Goal: Information Seeking & Learning: Compare options

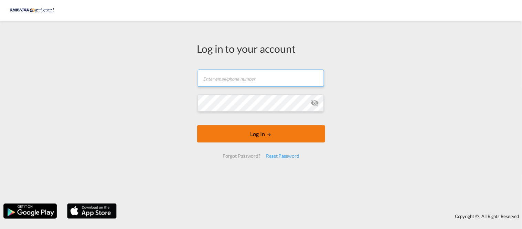
type input "padmaja@emirateslogistics.com"
click at [269, 136] on md-icon "LOGIN" at bounding box center [268, 134] width 5 height 5
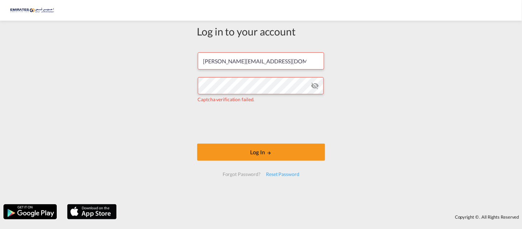
click at [314, 86] on md-icon "icon-eye-off" at bounding box center [314, 85] width 8 height 8
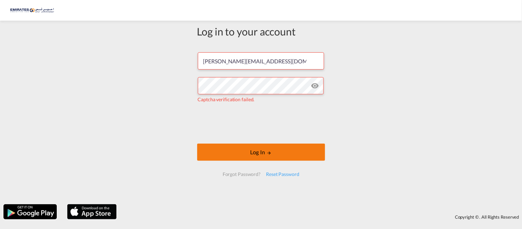
drag, startPoint x: 256, startPoint y: 153, endPoint x: 365, endPoint y: 162, distance: 109.4
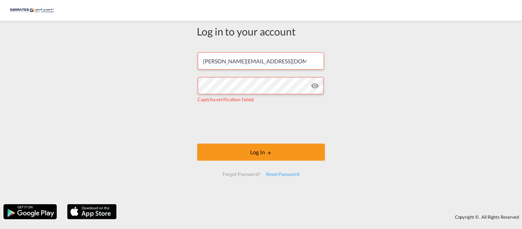
click at [256, 152] on button "Log In" at bounding box center [261, 151] width 128 height 17
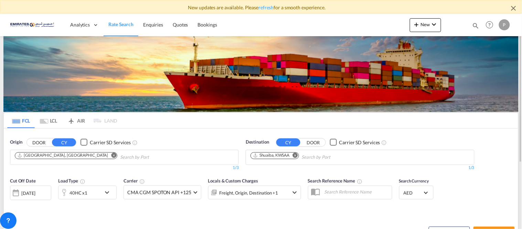
click at [111, 154] on md-icon "Remove" at bounding box center [113, 154] width 5 height 5
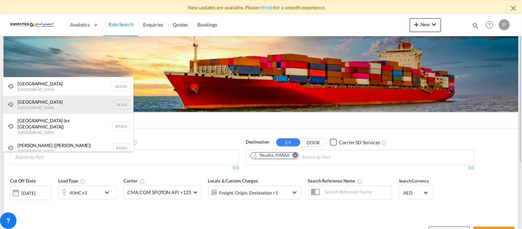
click at [27, 105] on div "Jebel Ali United Arab Emirates AEJEA" at bounding box center [68, 104] width 131 height 19
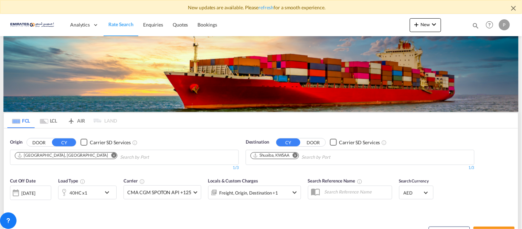
click at [297, 154] on md-icon "Remove" at bounding box center [295, 154] width 5 height 5
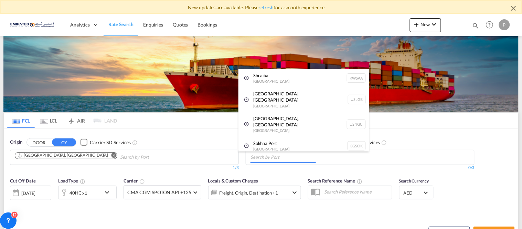
click at [286, 157] on body "New updates are available. Please refresh for a smooth experience. Analytics Da…" at bounding box center [261, 114] width 522 height 229
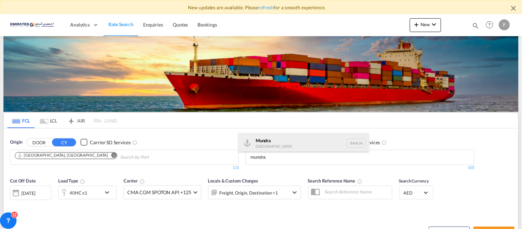
type input "mundra"
click at [267, 143] on div "Mundra India INMUN" at bounding box center [303, 143] width 131 height 21
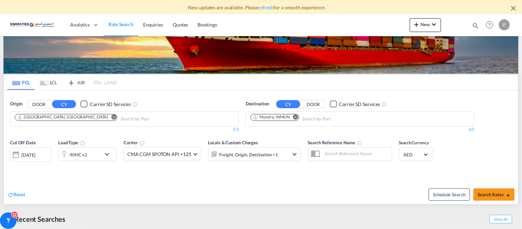
scroll to position [76, 0]
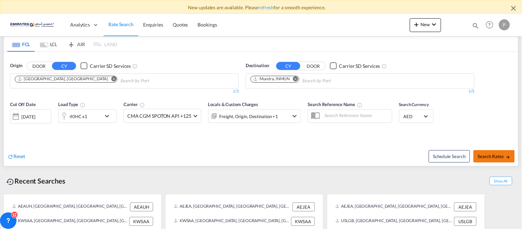
click at [483, 155] on span "Search Rates" at bounding box center [493, 156] width 33 height 6
type input "AEJEA to INMUN / 1 Sep 2025"
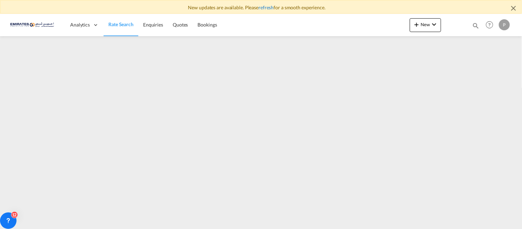
click at [266, 8] on link "refresh" at bounding box center [265, 7] width 15 height 6
